Goal: Information Seeking & Learning: Find specific page/section

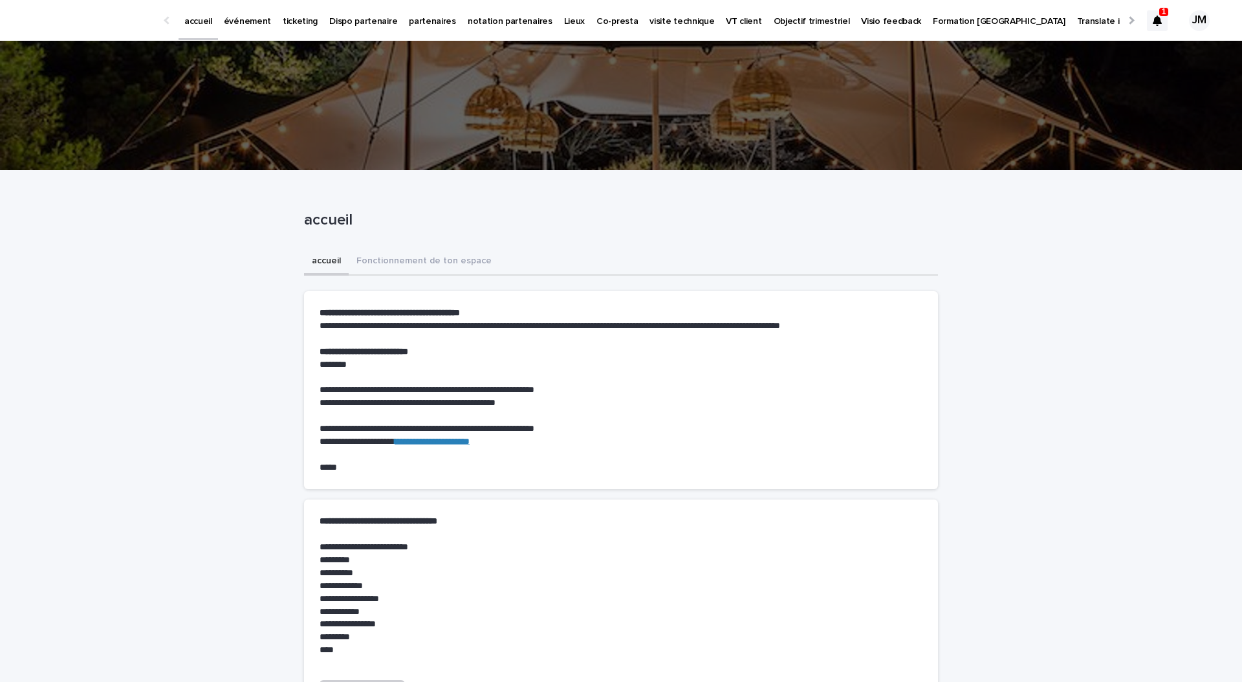
click at [1167, 23] on div at bounding box center [1156, 20] width 21 height 21
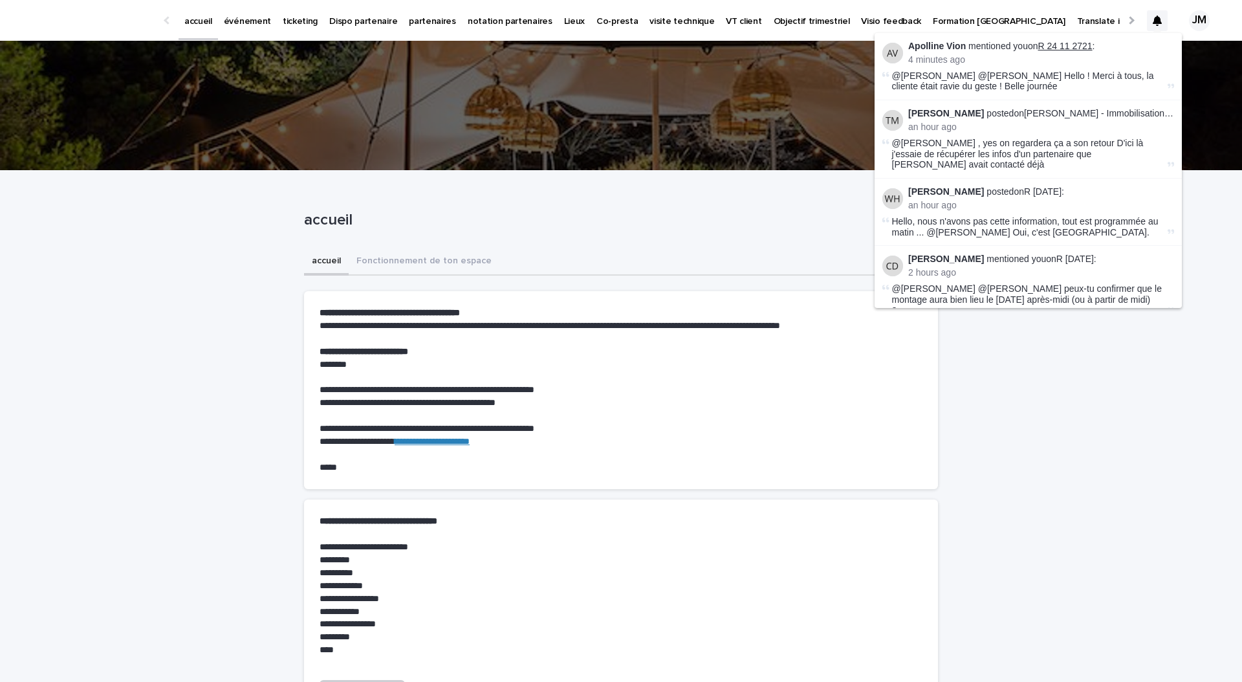
click at [1068, 45] on link "R 24 11 2721" at bounding box center [1065, 46] width 54 height 10
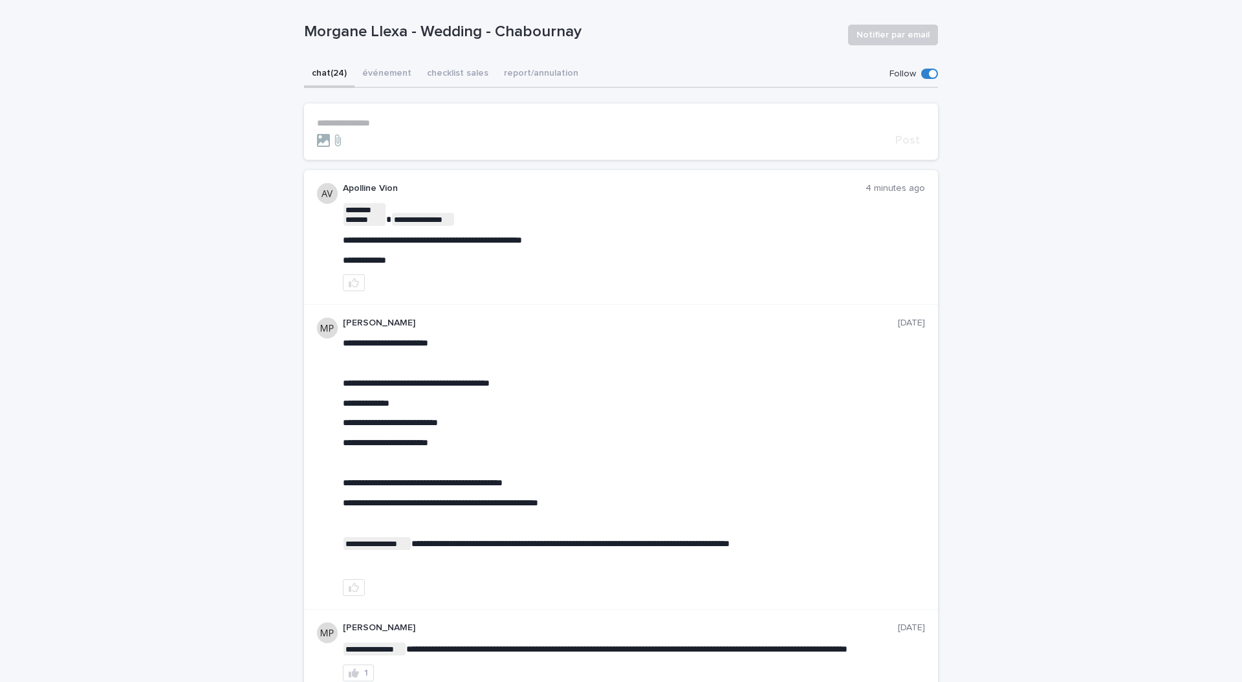
scroll to position [91, 0]
click at [356, 281] on icon "button" at bounding box center [354, 281] width 10 height 9
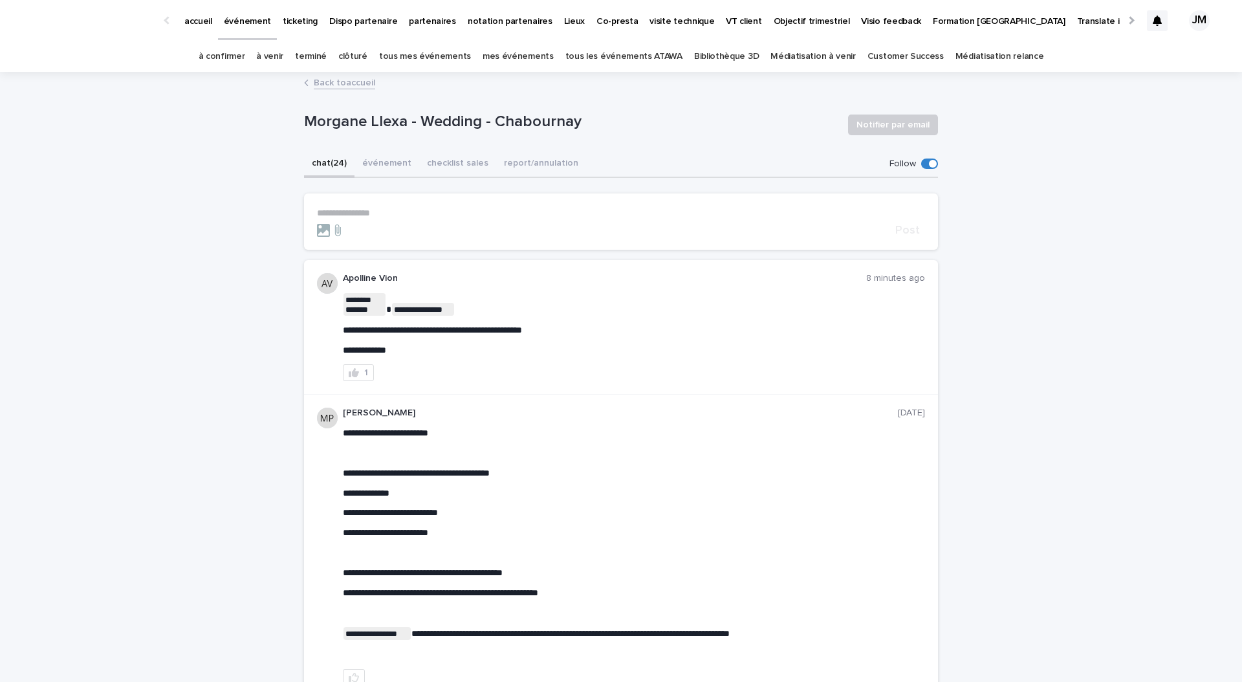
click at [409, 22] on p "partenaires" at bounding box center [432, 13] width 47 height 27
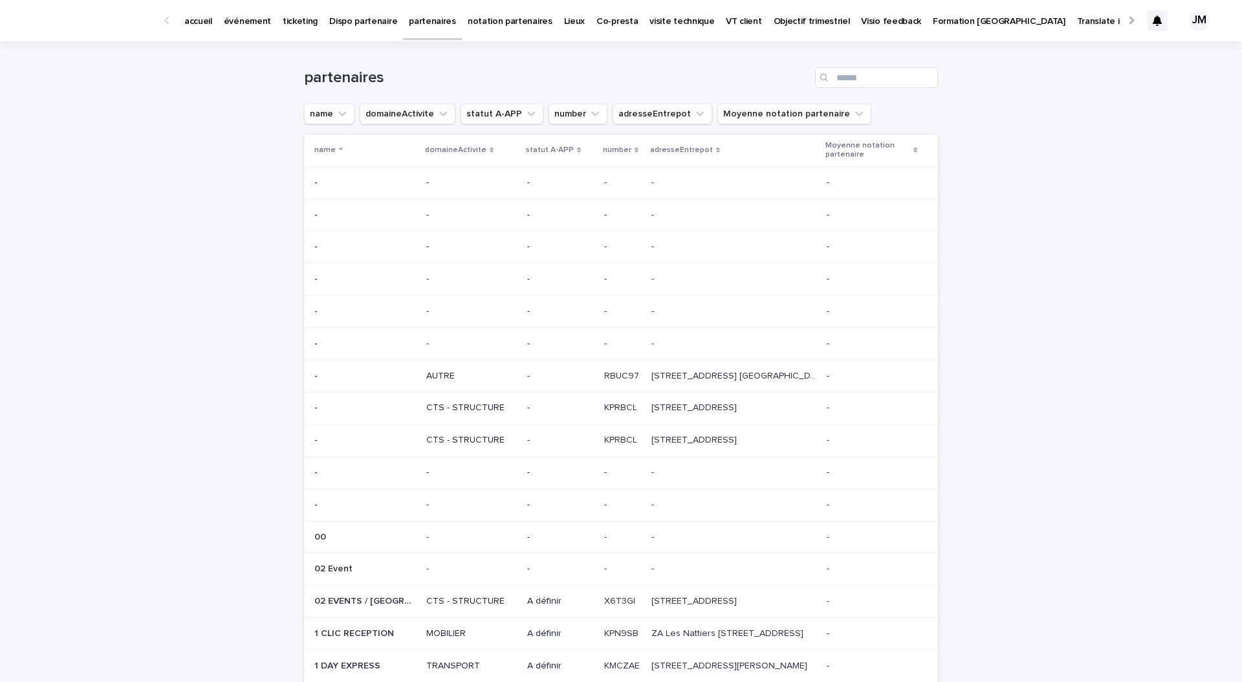
click at [830, 74] on div "Search" at bounding box center [825, 77] width 21 height 21
click at [842, 76] on input "Search" at bounding box center [876, 77] width 123 height 21
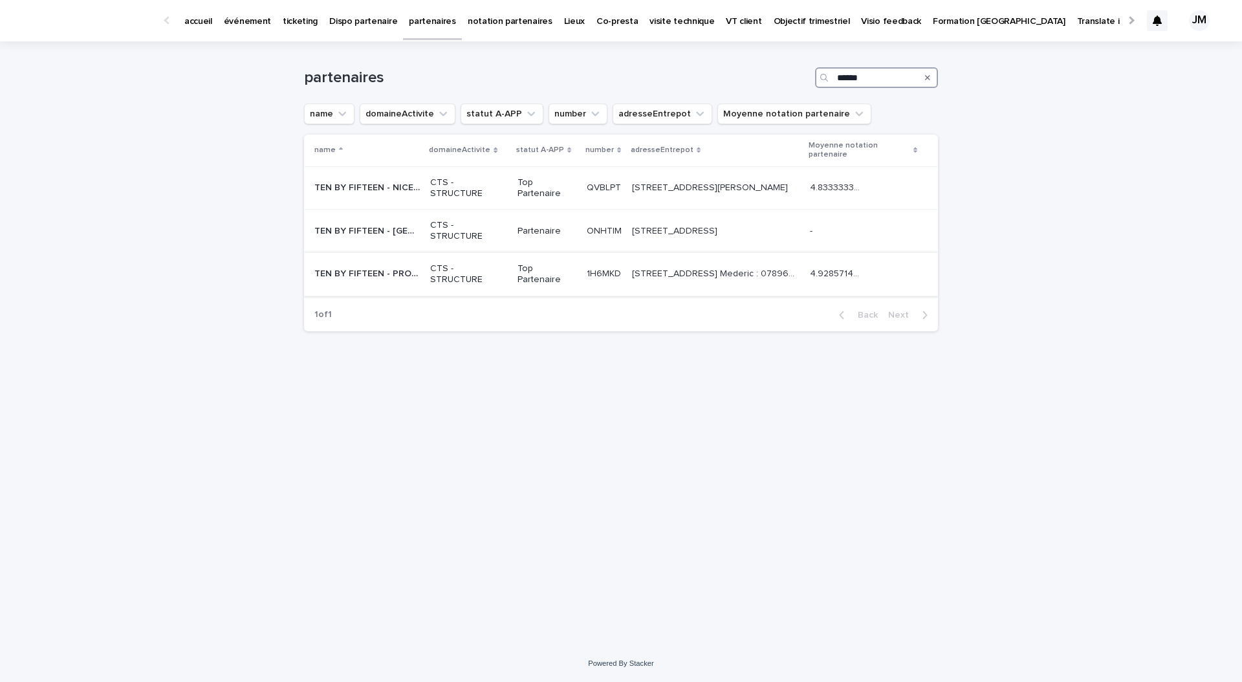
type input "******"
click at [392, 271] on p "TEN BY FIFTEEN - PROVENCE (10X15)" at bounding box center [368, 273] width 108 height 14
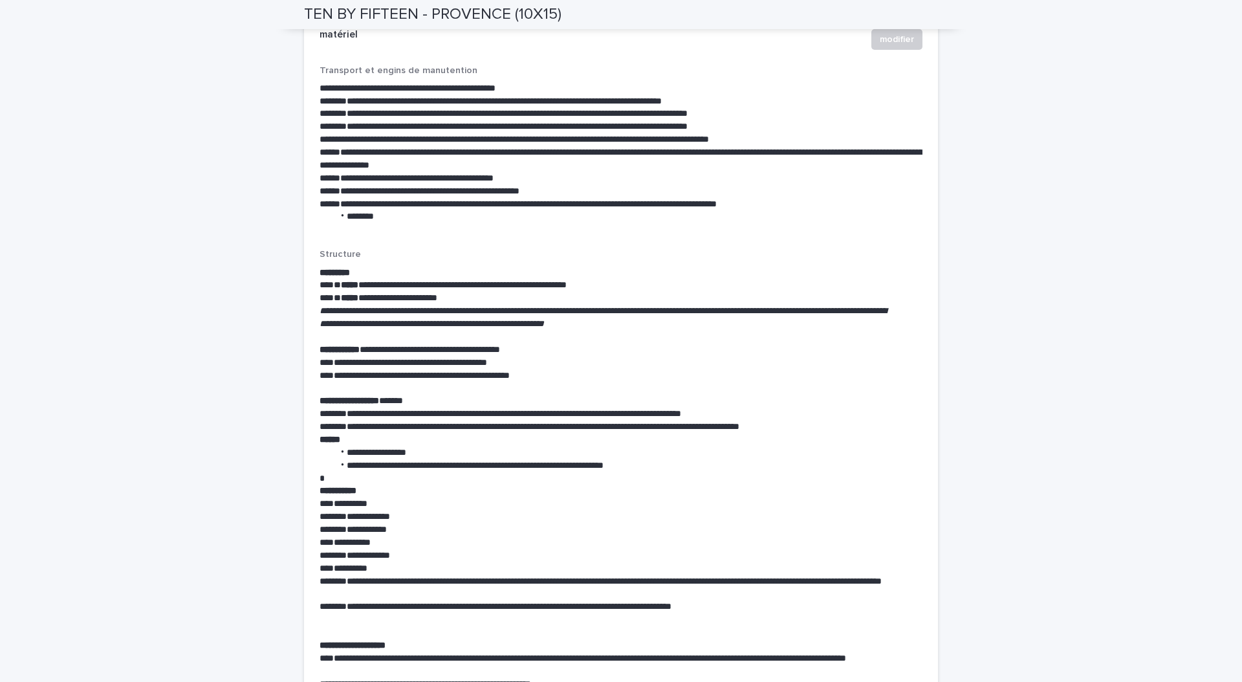
scroll to position [2107, 0]
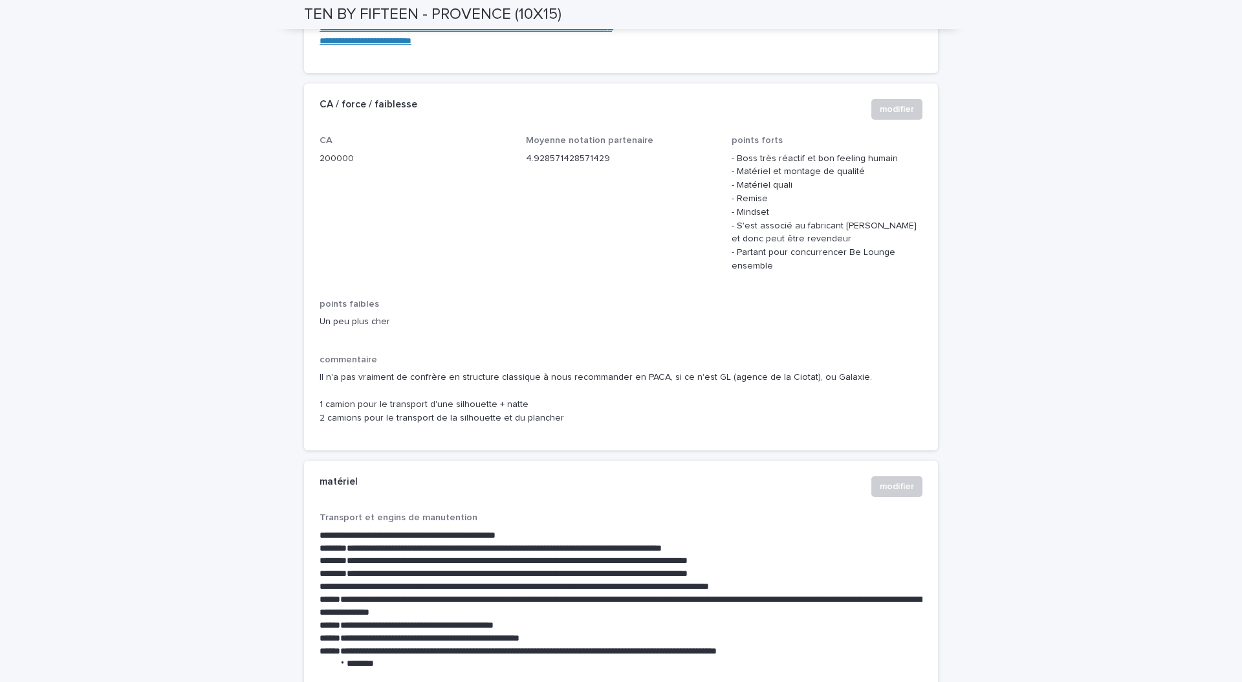
scroll to position [1432, 0]
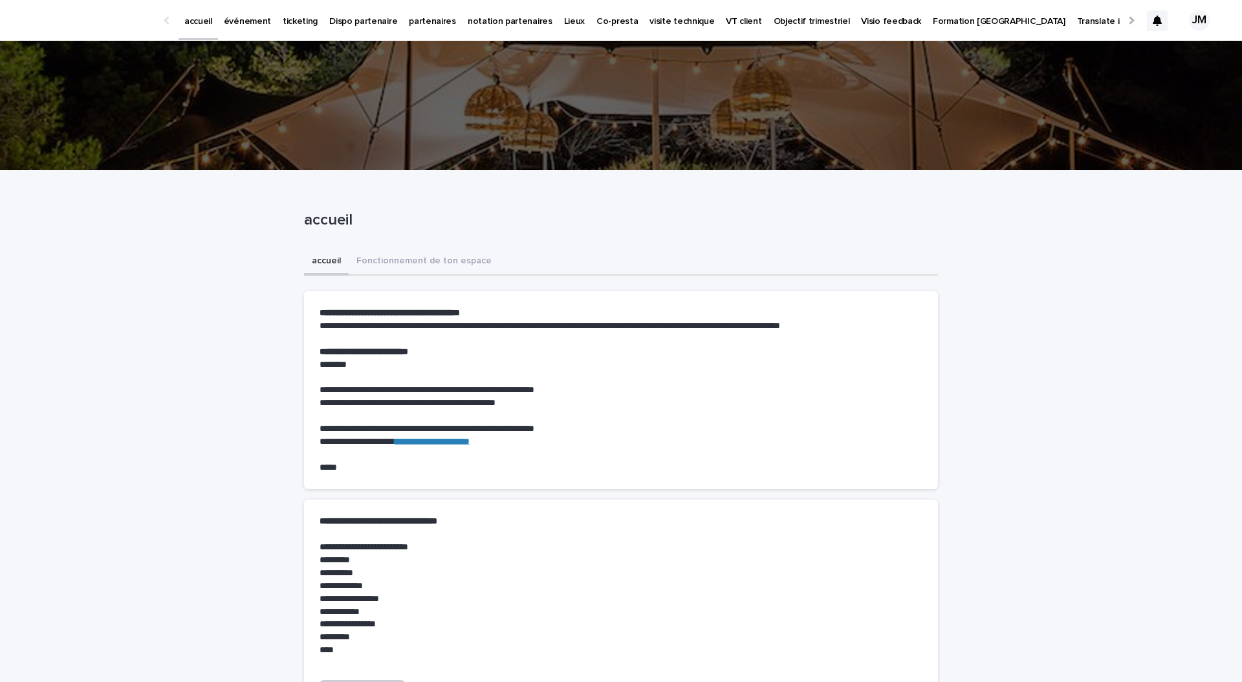
click at [297, 19] on p "ticketing" at bounding box center [300, 13] width 35 height 27
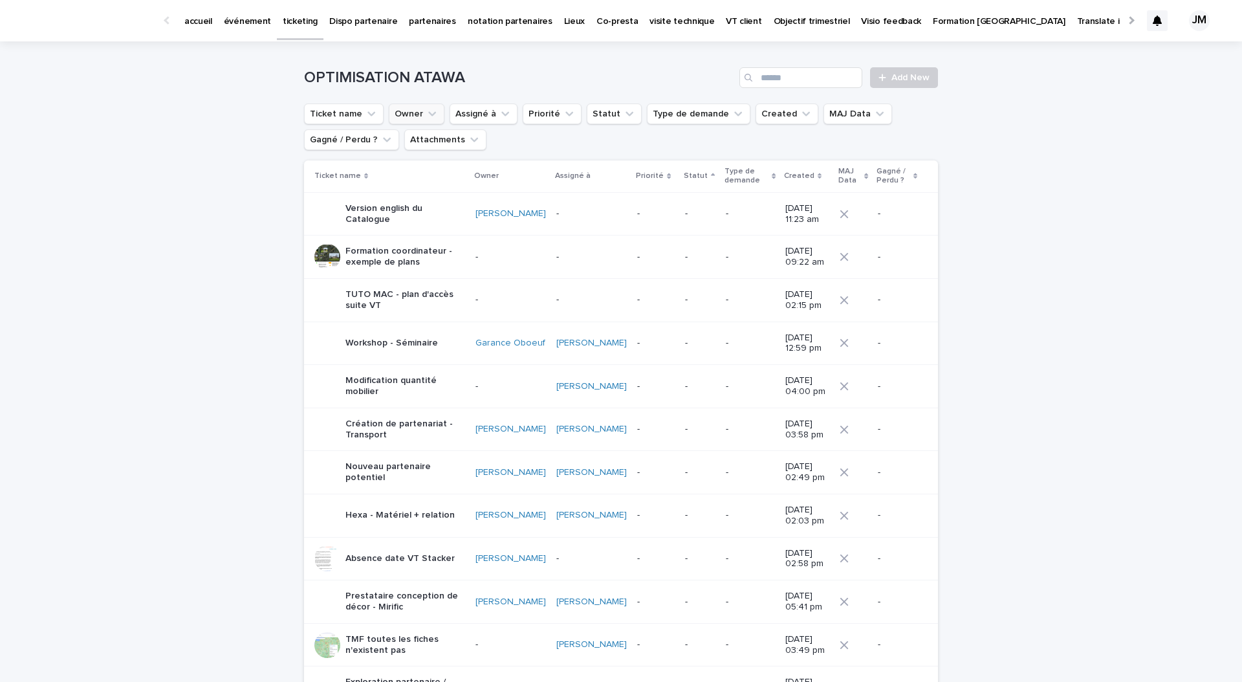
click at [420, 118] on button "Owner" at bounding box center [417, 113] width 56 height 21
type input "****"
click at [424, 221] on p "[PERSON_NAME]" at bounding box center [467, 219] width 137 height 9
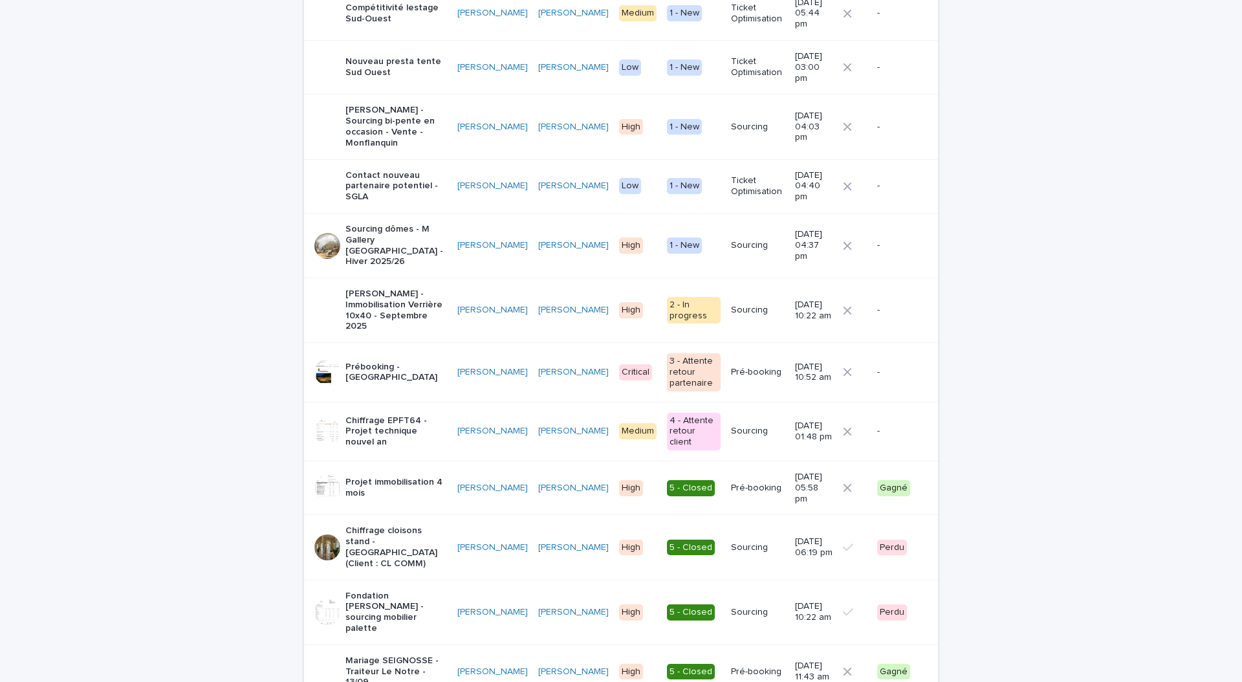
scroll to position [412, 0]
click at [1053, 279] on div "Loading... Saving… Loading... Saving… OPTIMISATION ATAWA Add New Ticket name Ow…" at bounding box center [621, 600] width 1242 height 1943
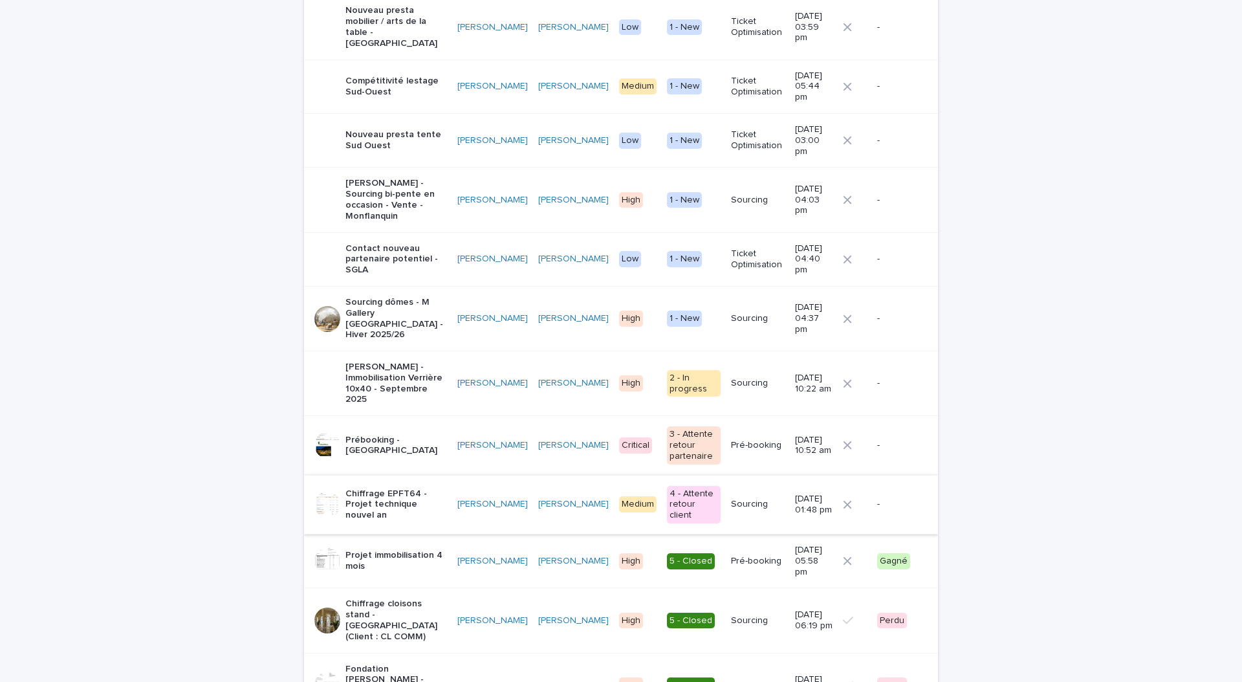
scroll to position [338, 0]
click at [361, 296] on p "Sourcing dômes - M Gallery Toulouse - Hiver 2025/26" at bounding box center [396, 317] width 102 height 43
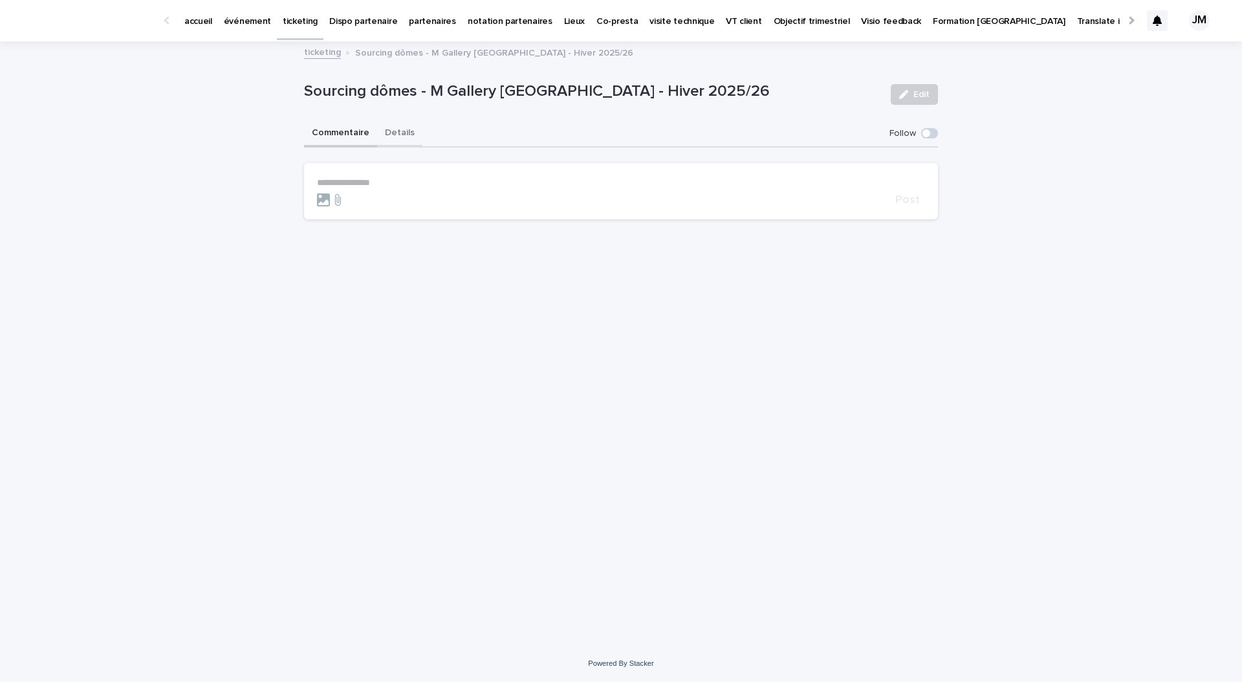
click at [399, 129] on button "Details" at bounding box center [399, 133] width 45 height 27
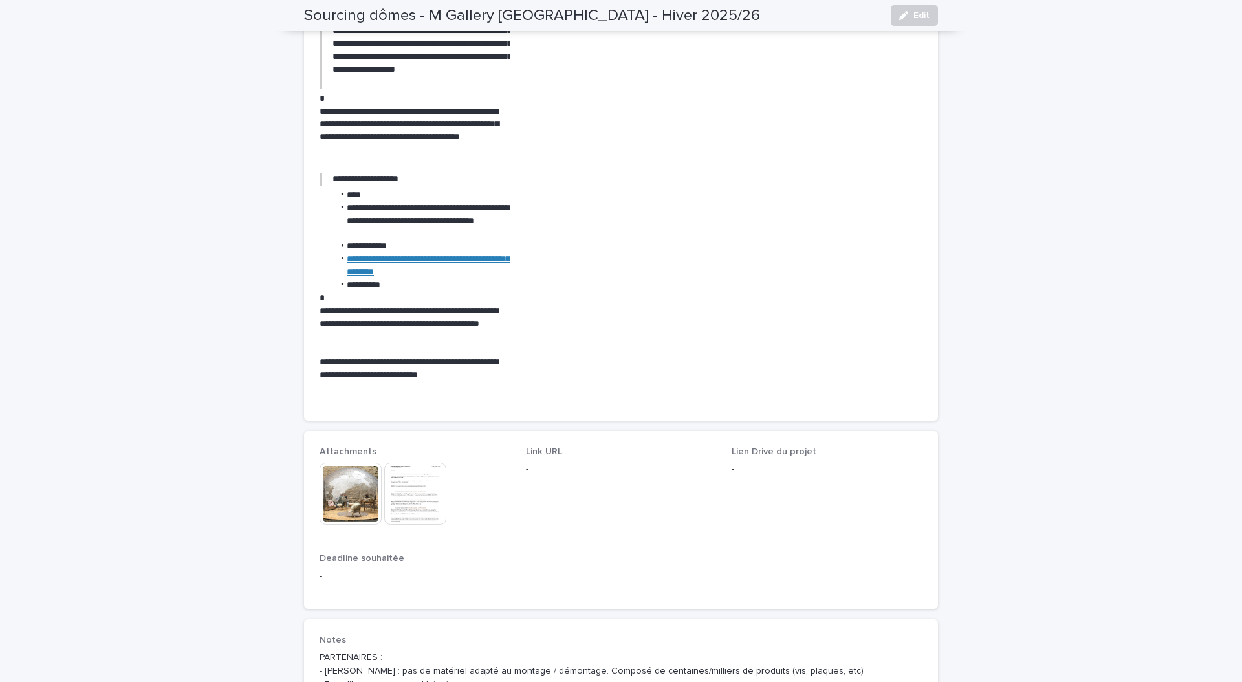
scroll to position [833, 0]
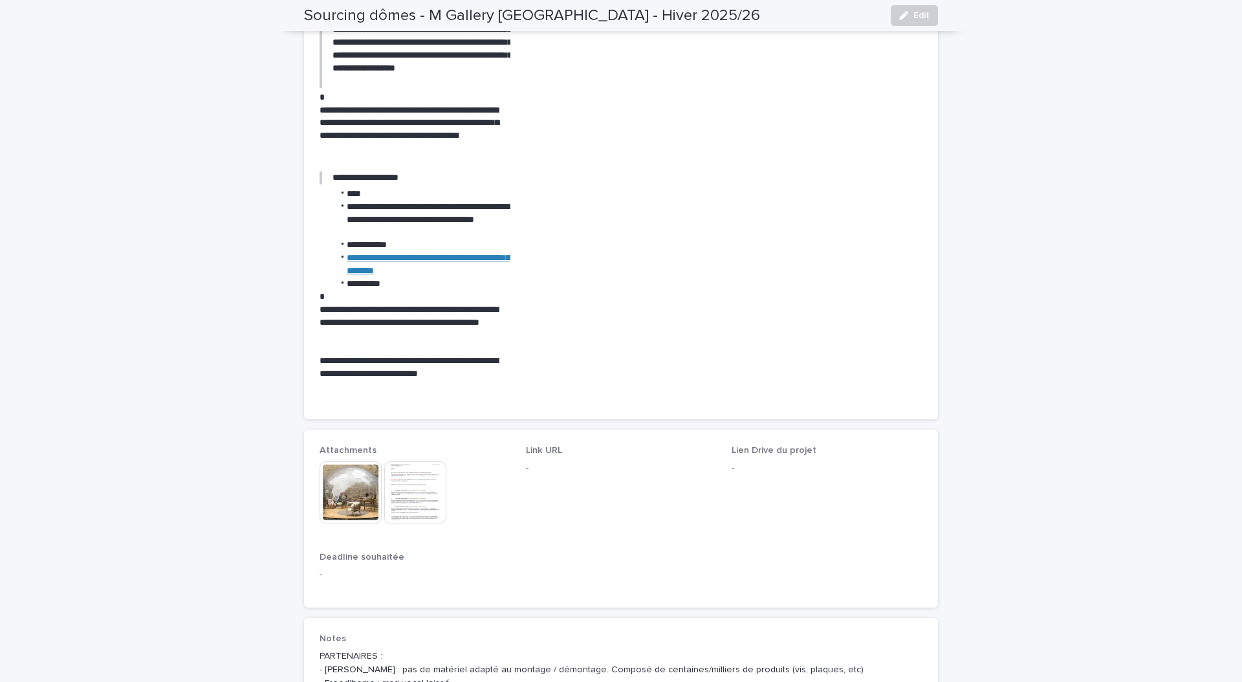
click at [420, 475] on img at bounding box center [415, 492] width 62 height 62
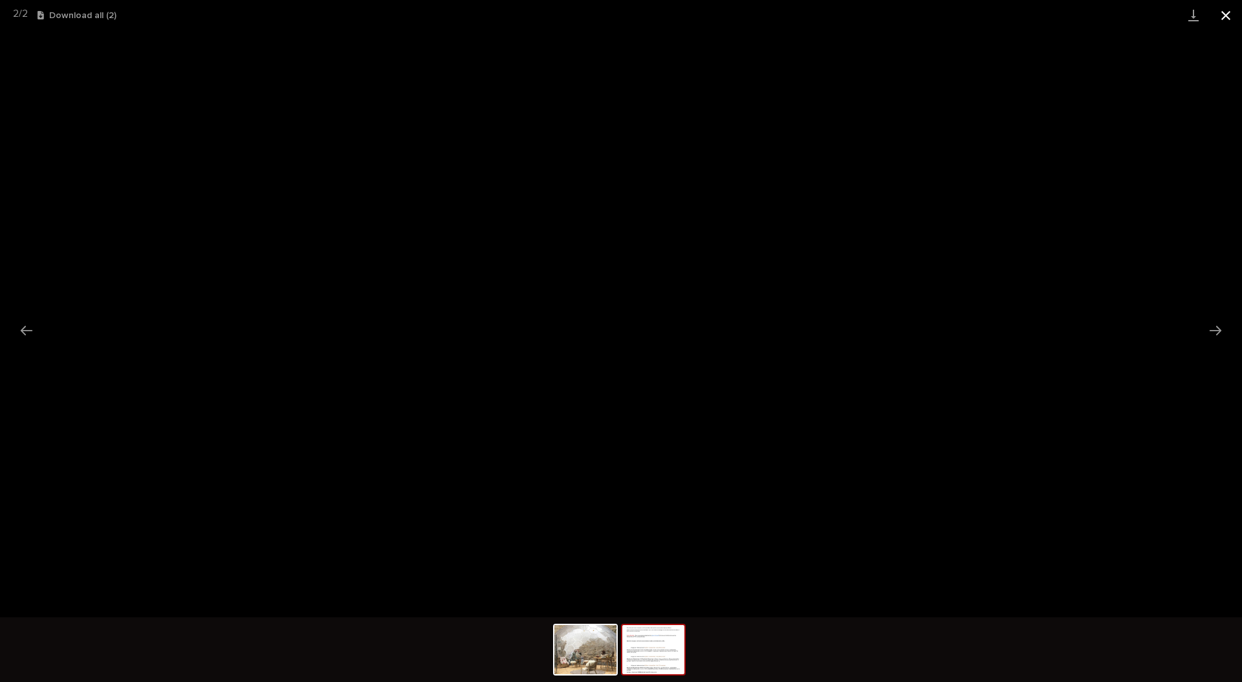
click at [1228, 11] on button "Close gallery" at bounding box center [1225, 15] width 32 height 30
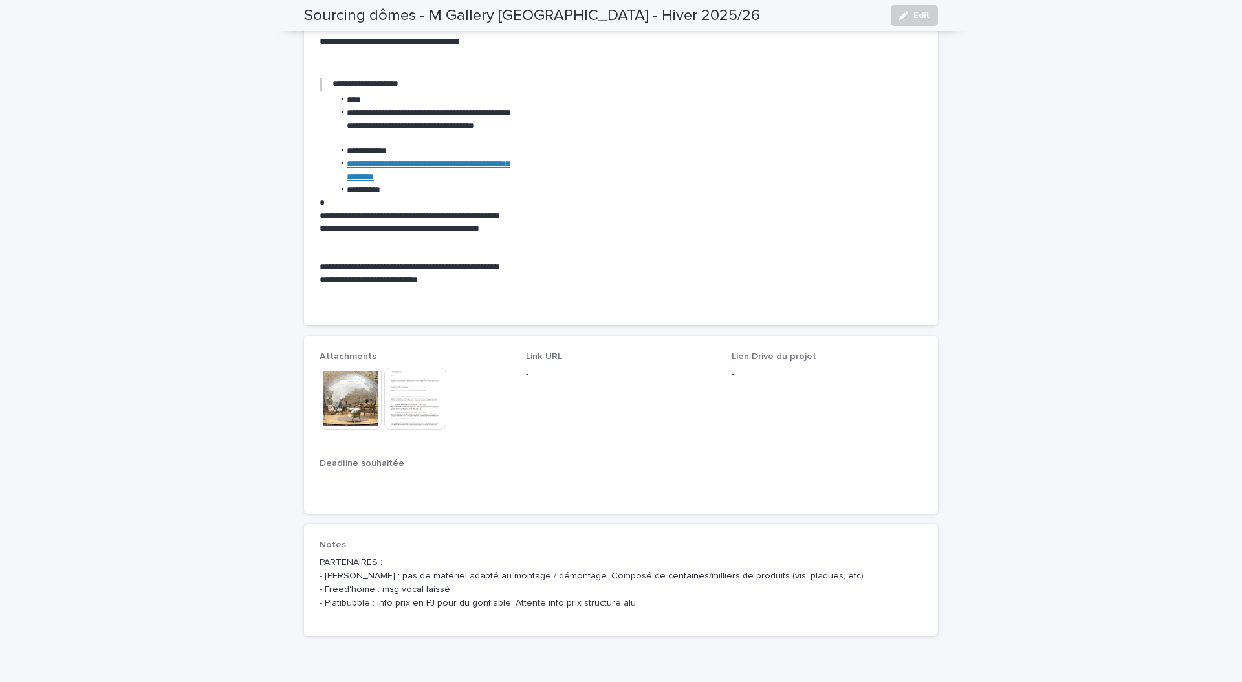
scroll to position [925, 0]
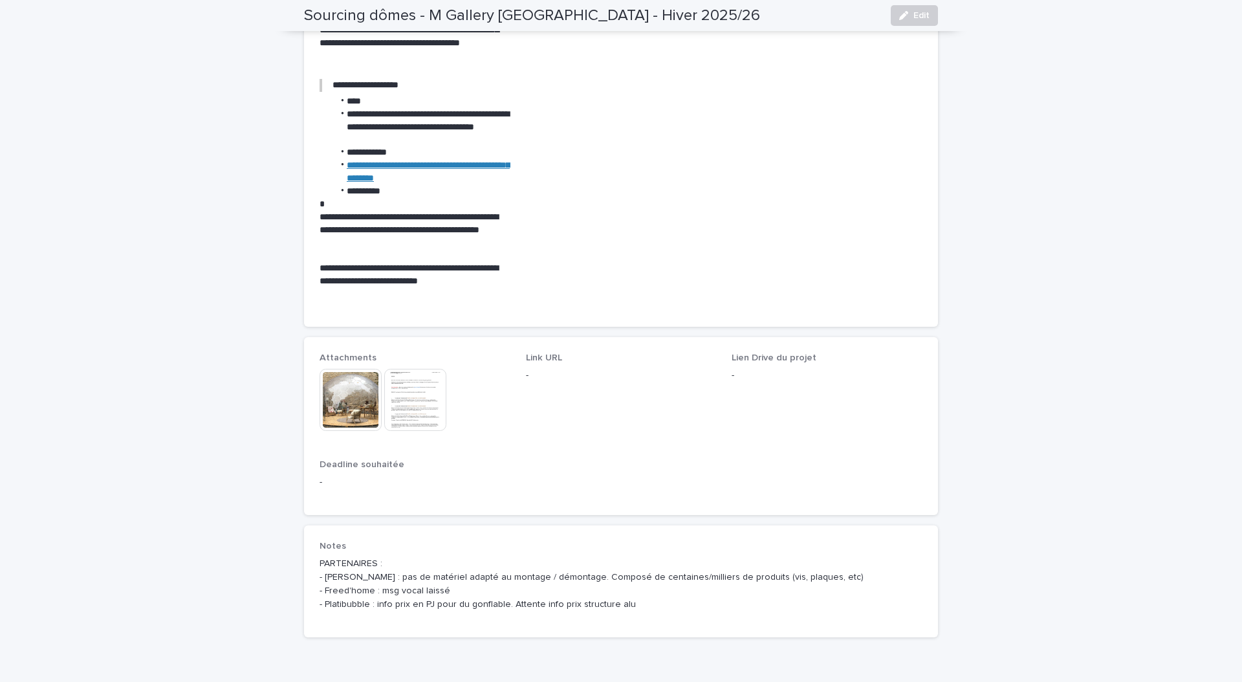
click at [426, 381] on img at bounding box center [415, 400] width 62 height 62
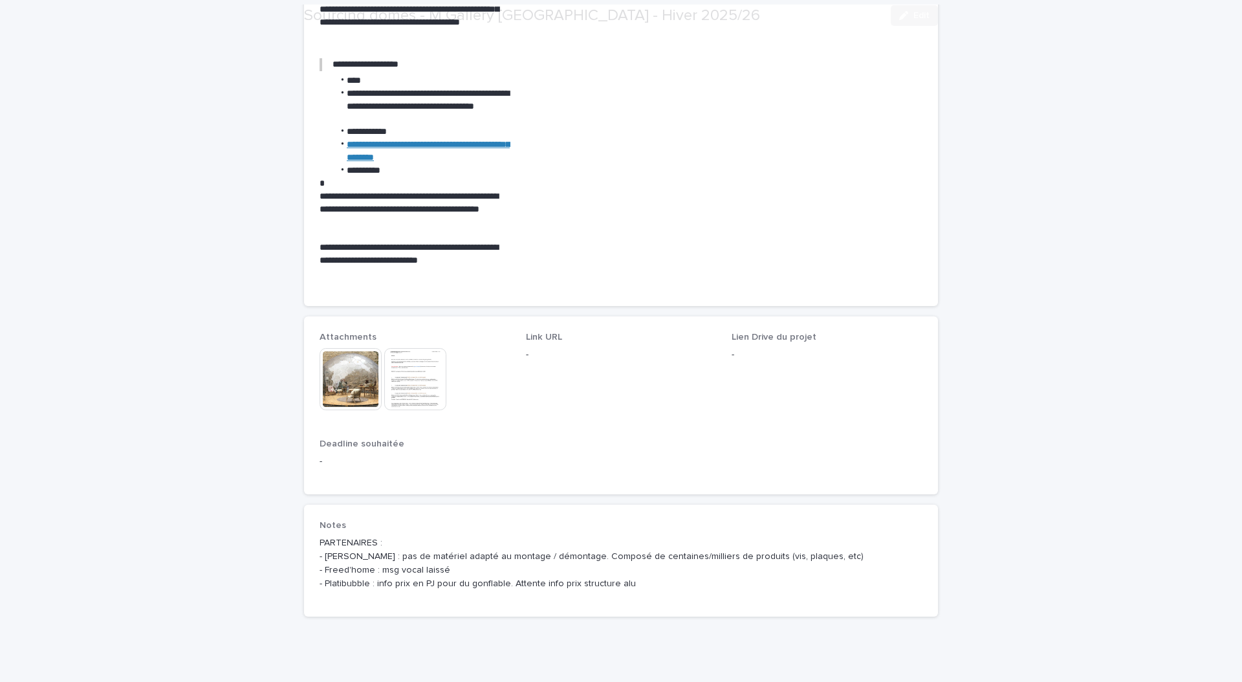
scroll to position [976, 0]
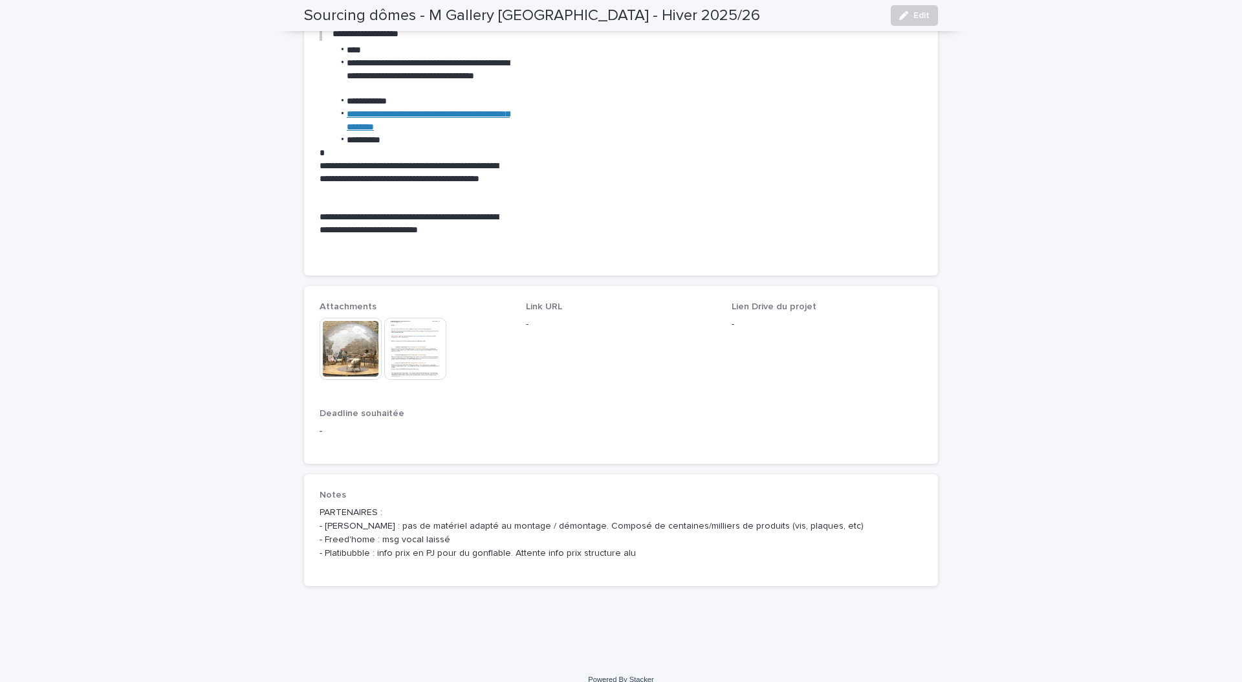
click at [415, 334] on img at bounding box center [415, 348] width 62 height 62
